Goal: Task Accomplishment & Management: Manage account settings

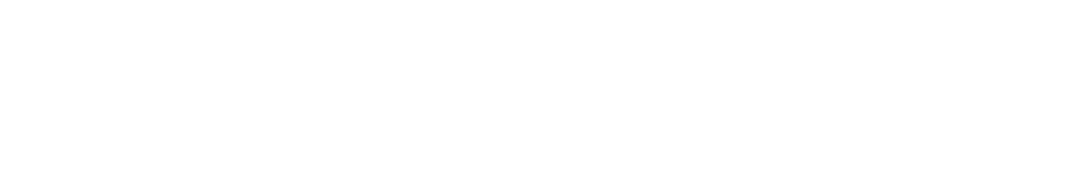
click at [530, 6] on body at bounding box center [537, 6] width 1062 height 0
click at [215, 6] on body at bounding box center [537, 6] width 1062 height 0
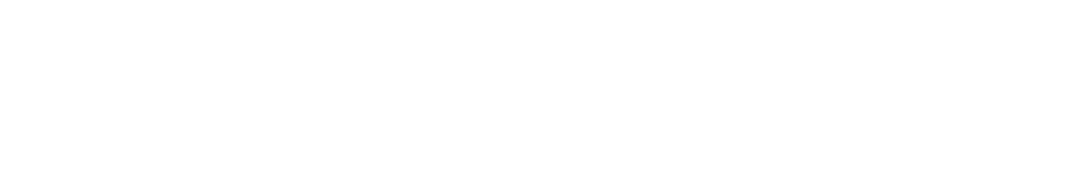
click at [886, 6] on body at bounding box center [537, 6] width 1062 height 0
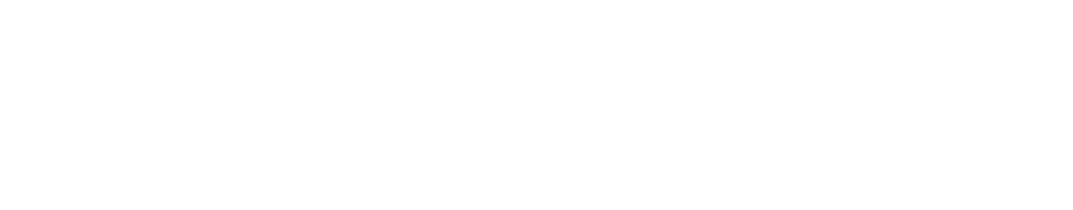
click at [447, 6] on body at bounding box center [537, 6] width 1062 height 0
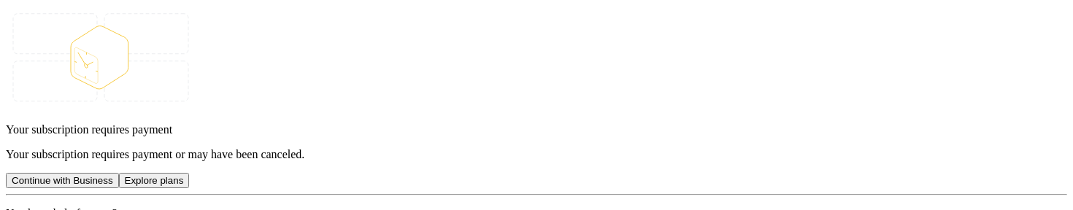
click at [256, 140] on div "Your subscription requires payment Your subscription requires payment or may ha…" at bounding box center [537, 151] width 1062 height 291
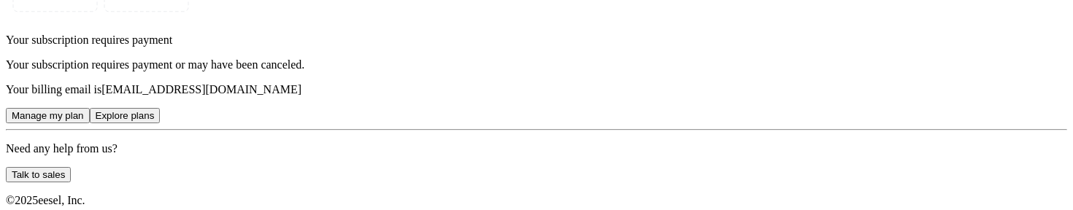
scroll to position [107, 0]
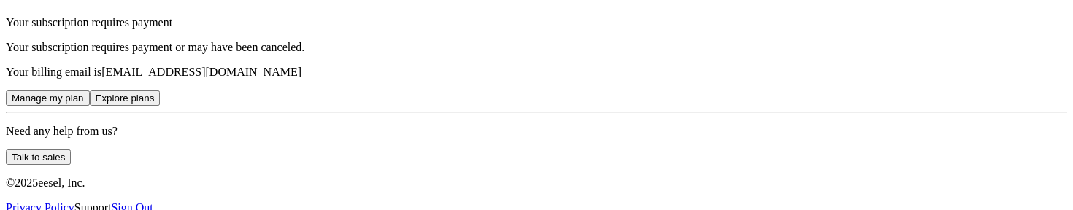
click at [153, 202] on link "Sign Out" at bounding box center [132, 208] width 42 height 12
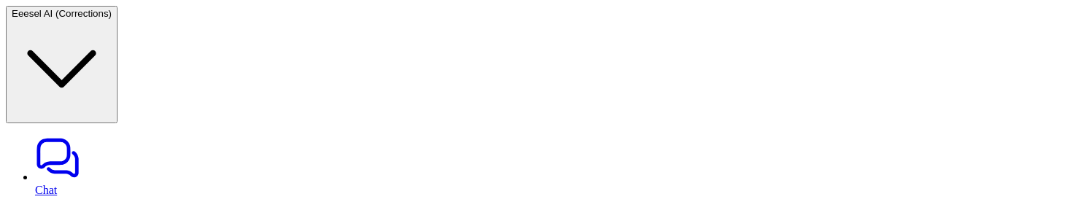
type textarea "**********"
